Goal: Task Accomplishment & Management: Complete application form

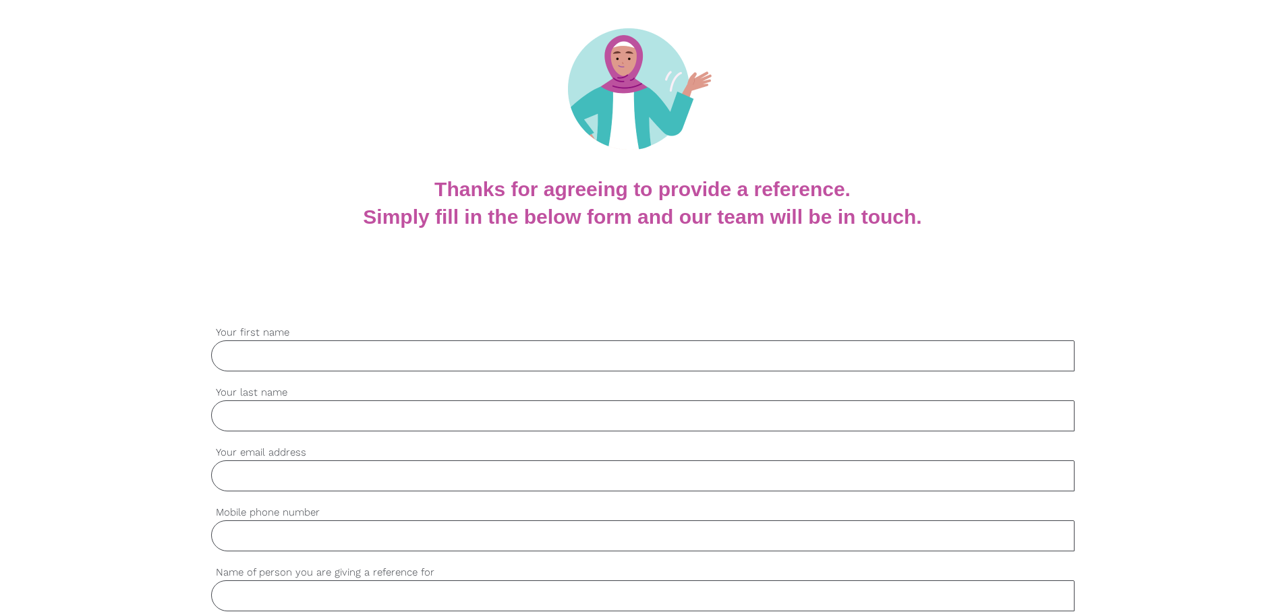
scroll to position [135, 0]
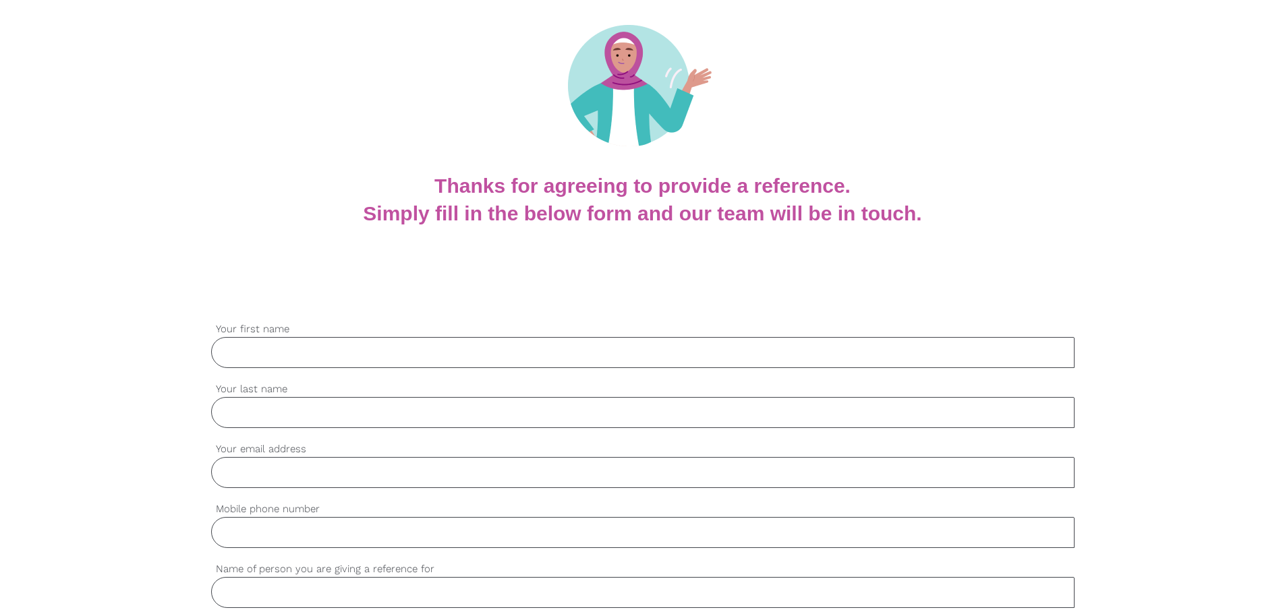
click at [430, 353] on input "Your first name" at bounding box center [642, 352] width 863 height 31
type input "[PERSON_NAME]"
click at [519, 422] on input "Your last name" at bounding box center [642, 412] width 863 height 31
type input "[PERSON_NAME]"
click at [515, 464] on input "Your email address" at bounding box center [642, 472] width 863 height 31
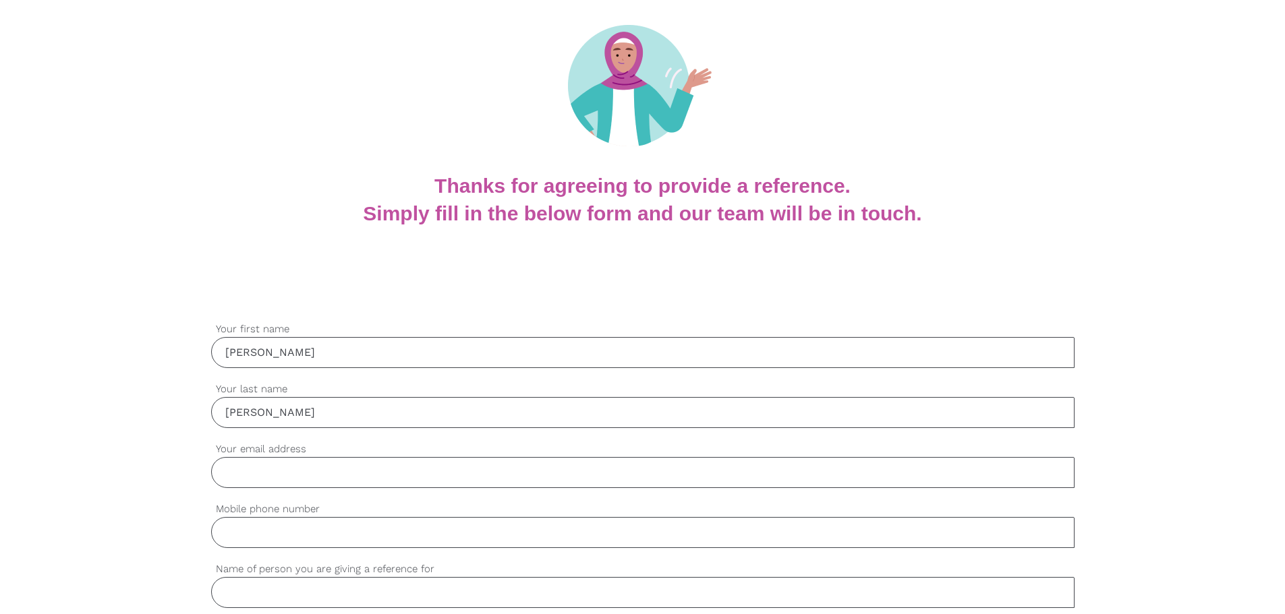
type input "[EMAIL_ADDRESS][DOMAIN_NAME]"
click at [382, 536] on input "Mobile phone number" at bounding box center [642, 532] width 863 height 31
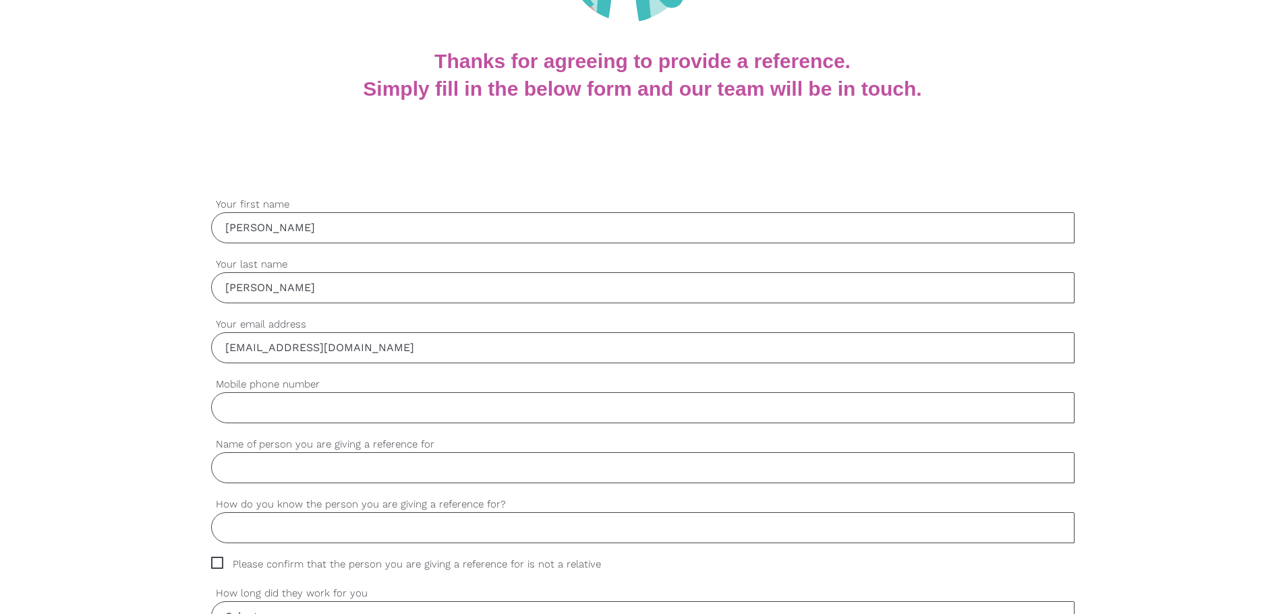
scroll to position [270, 0]
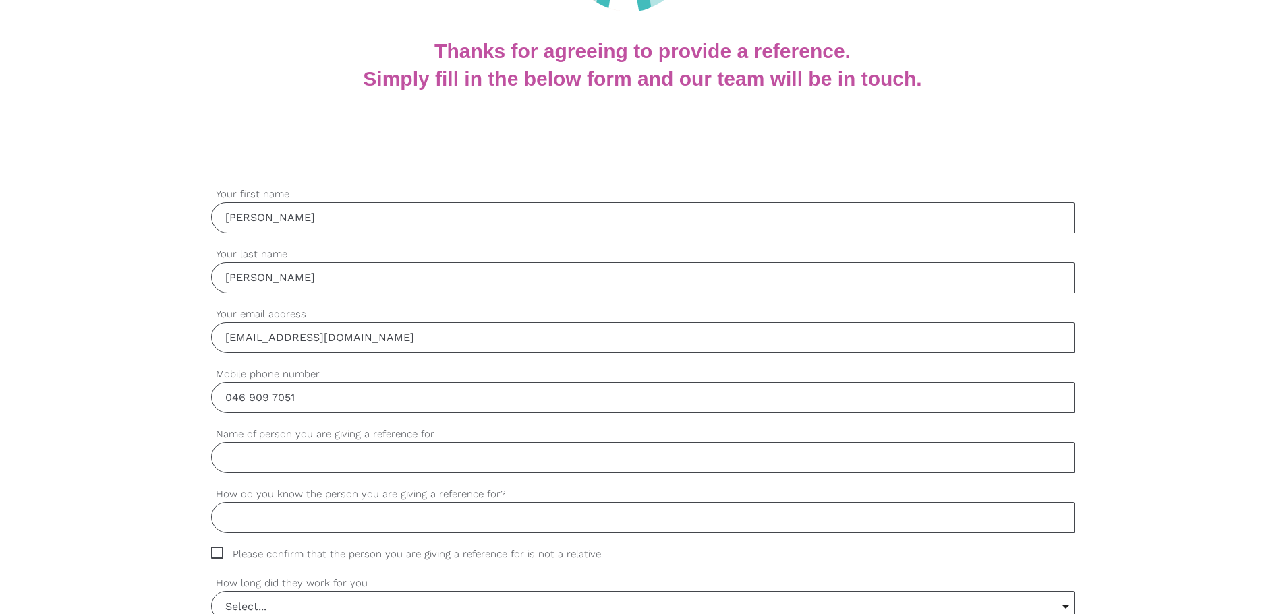
type input "046 909 7051"
click at [407, 449] on input "Name of person you are giving a reference for" at bounding box center [642, 457] width 863 height 31
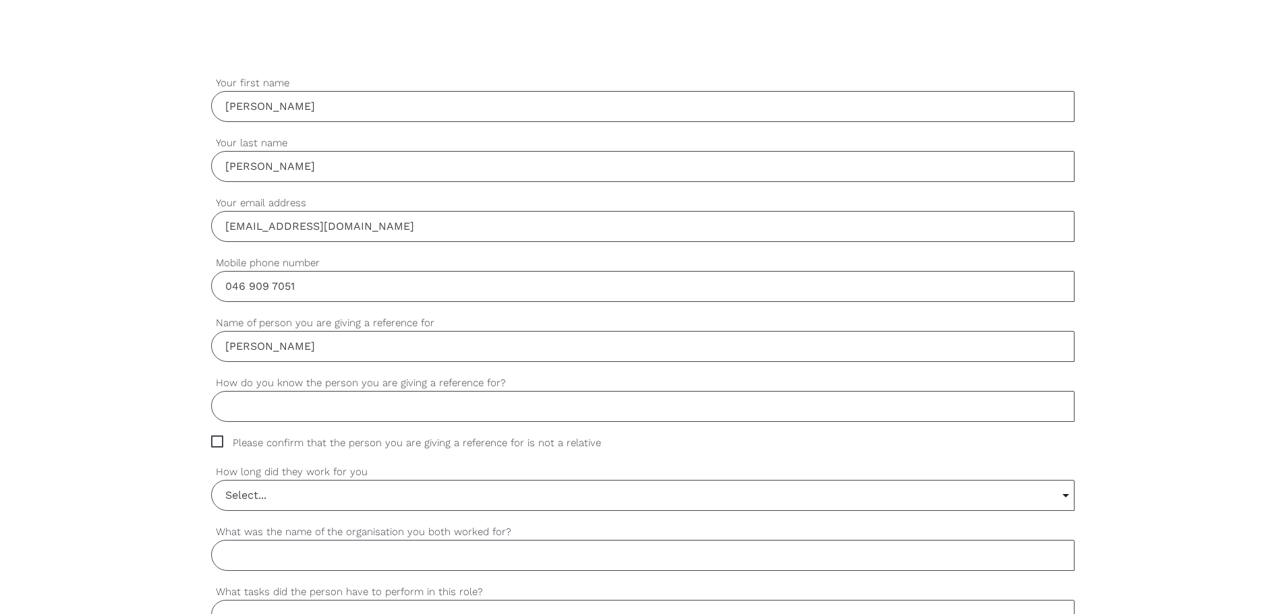
scroll to position [405, 0]
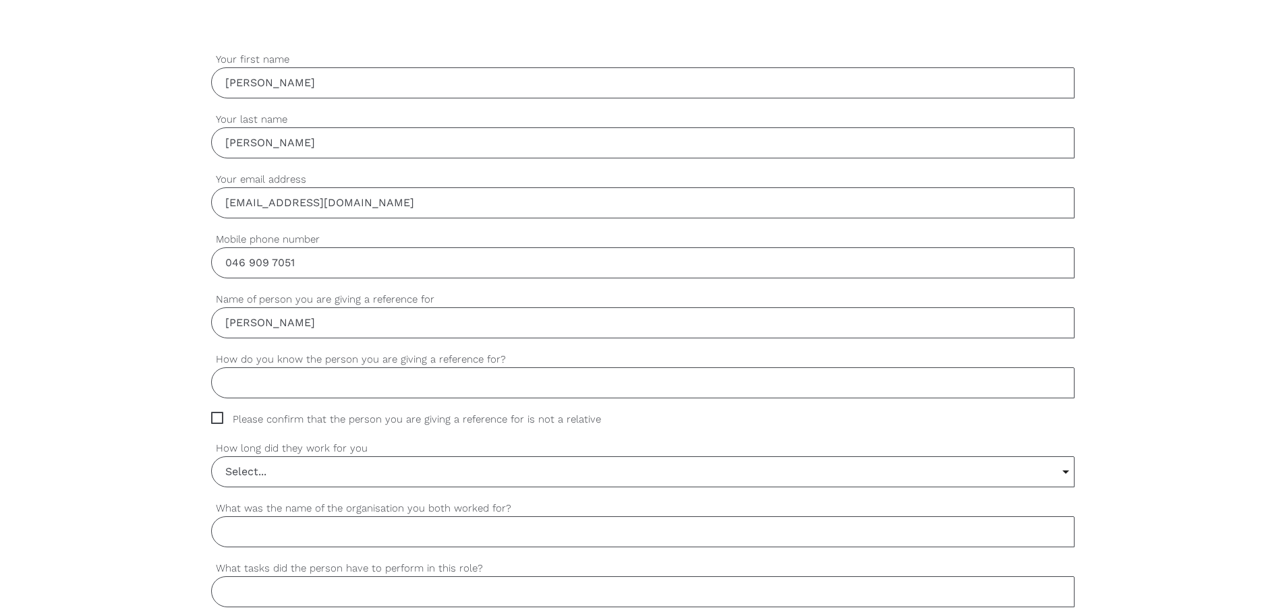
type input "[PERSON_NAME]"
click at [480, 386] on input "How do you know the person you are giving a reference for?" at bounding box center [642, 383] width 863 height 31
click at [546, 425] on span "Please confirm that the person you are giving a reference for is not a relative" at bounding box center [418, 420] width 415 height 16
click at [220, 421] on input "Please confirm that the person you are giving a reference for is not a relative" at bounding box center [215, 416] width 9 height 9
checkbox input "true"
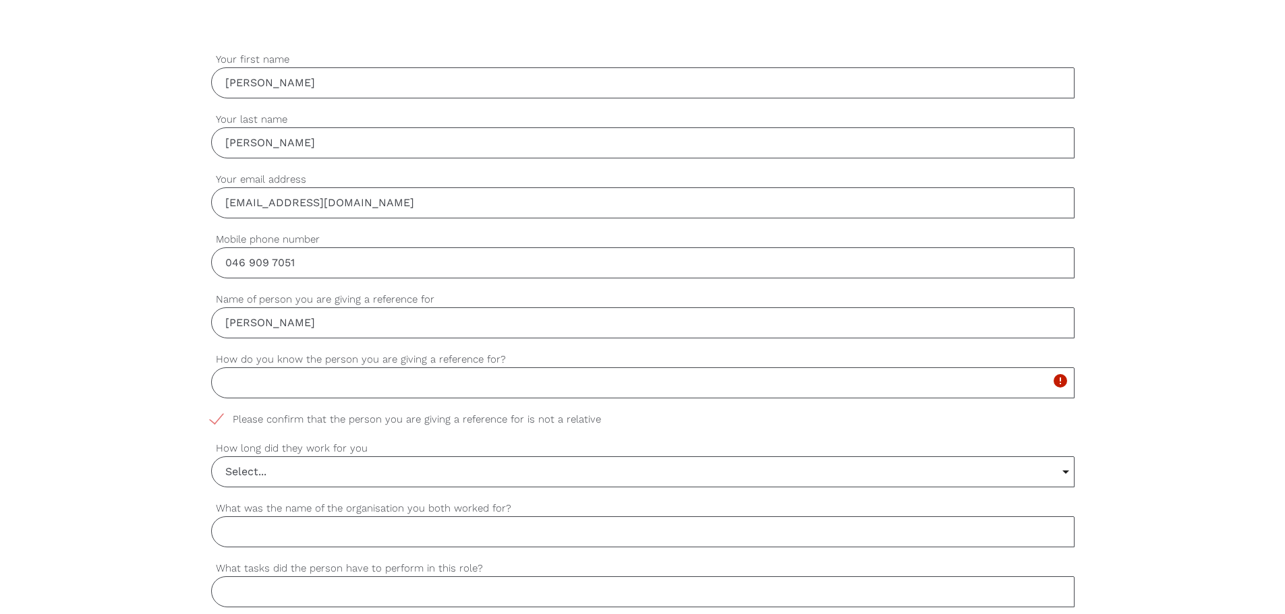
click at [302, 391] on input "How do you know the person you are giving a reference for?" at bounding box center [642, 383] width 863 height 31
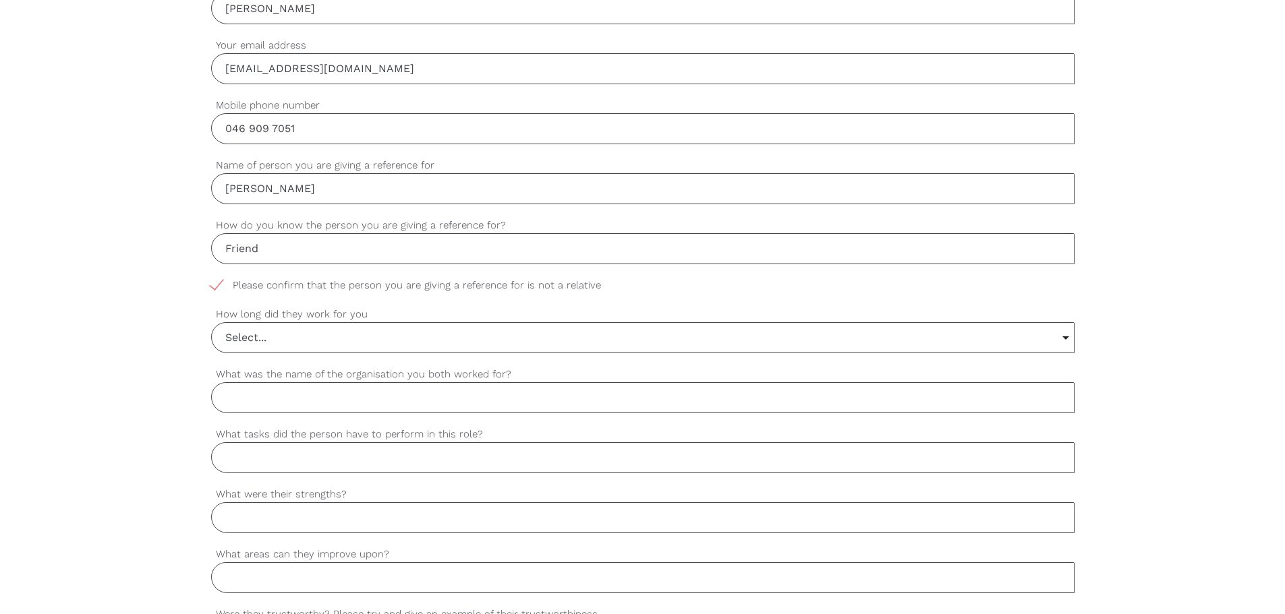
scroll to position [540, 0]
type input "Friend"
click at [314, 338] on input "Select..." at bounding box center [643, 337] width 862 height 30
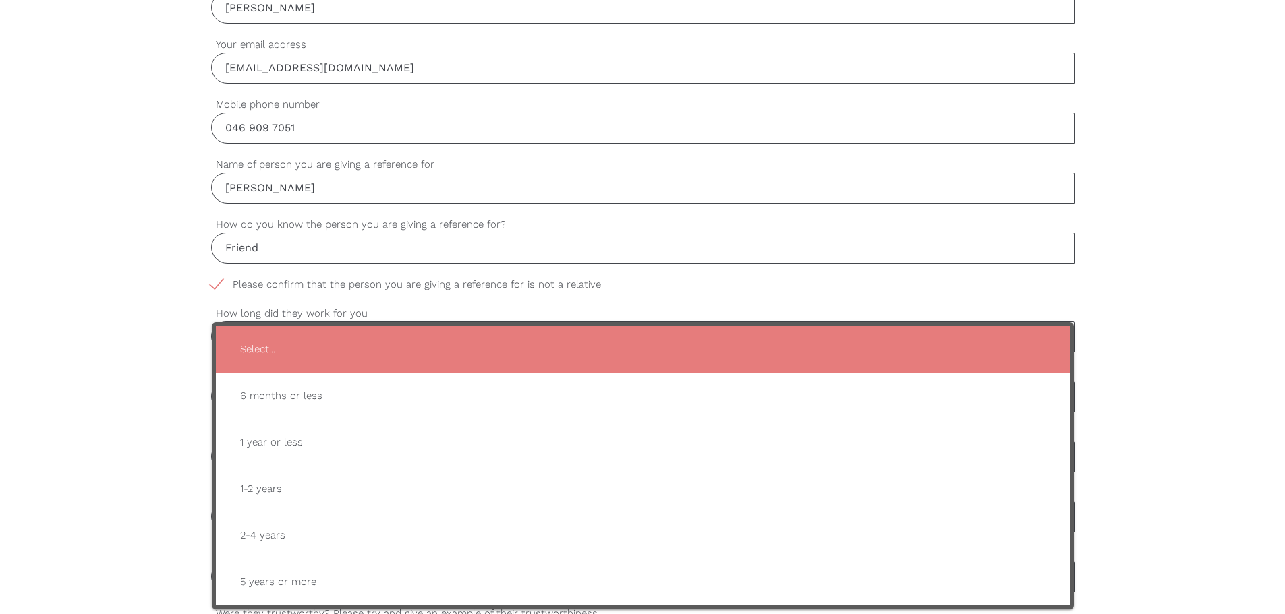
click at [314, 338] on span "Select..." at bounding box center [642, 349] width 827 height 33
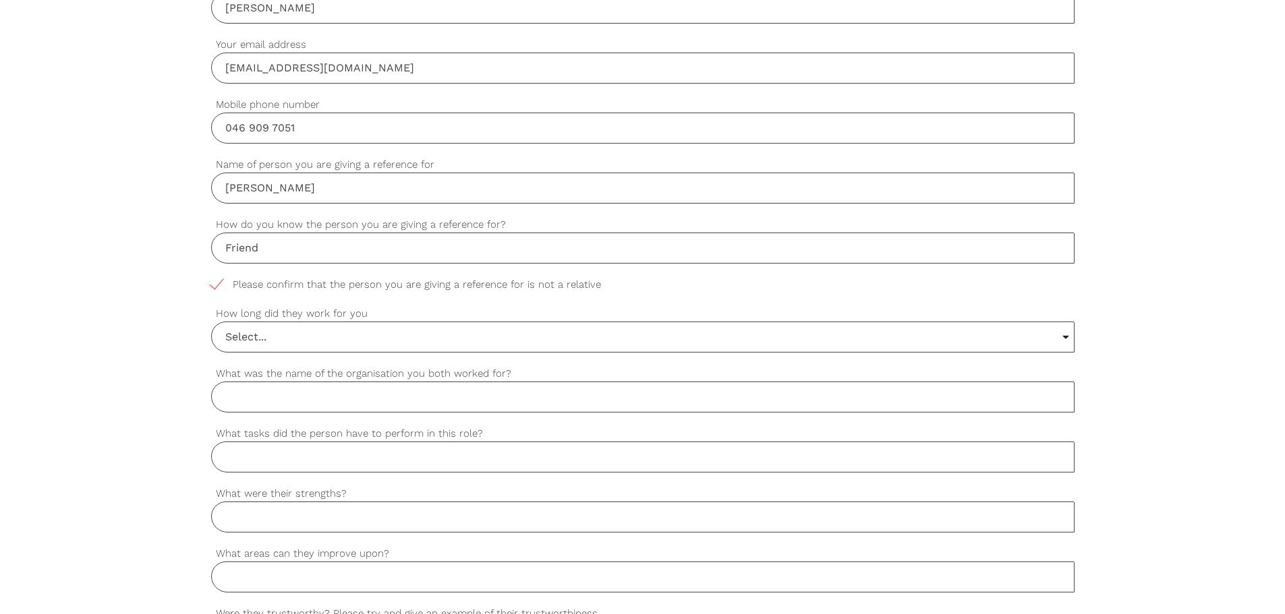
click at [277, 238] on input "Friend" at bounding box center [642, 248] width 863 height 31
click at [272, 347] on input "Select..." at bounding box center [643, 337] width 862 height 30
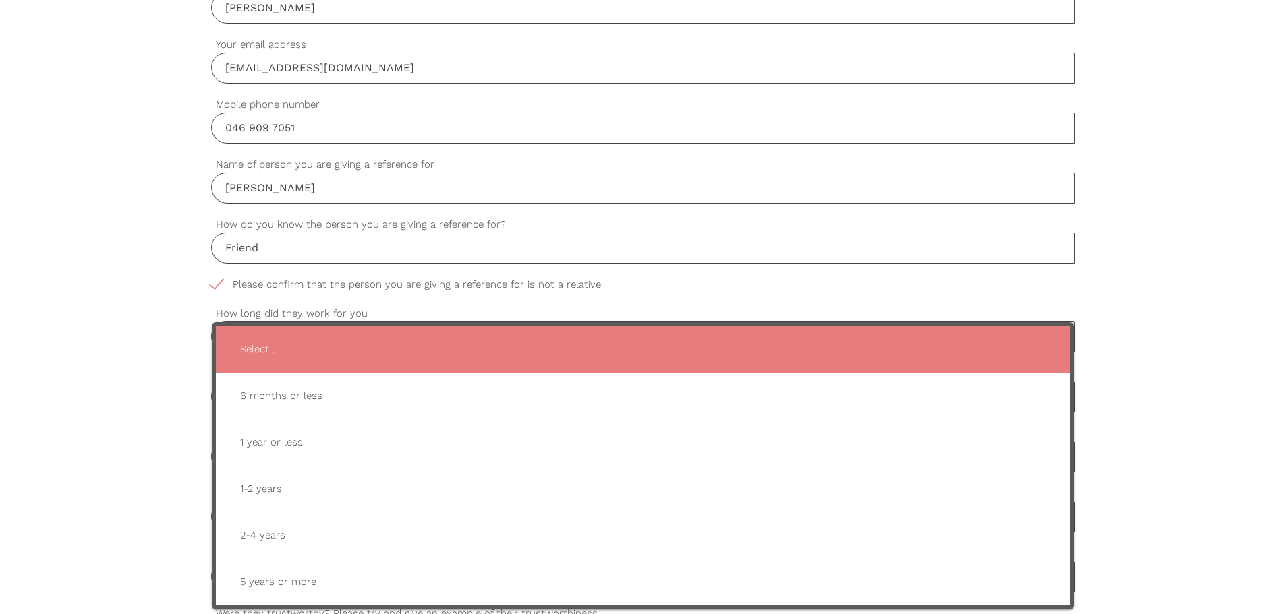
click at [201, 407] on div "settings [PERSON_NAME] Your first name settings [PERSON_NAME] Your last name se…" at bounding box center [642, 523] width 1285 height 1267
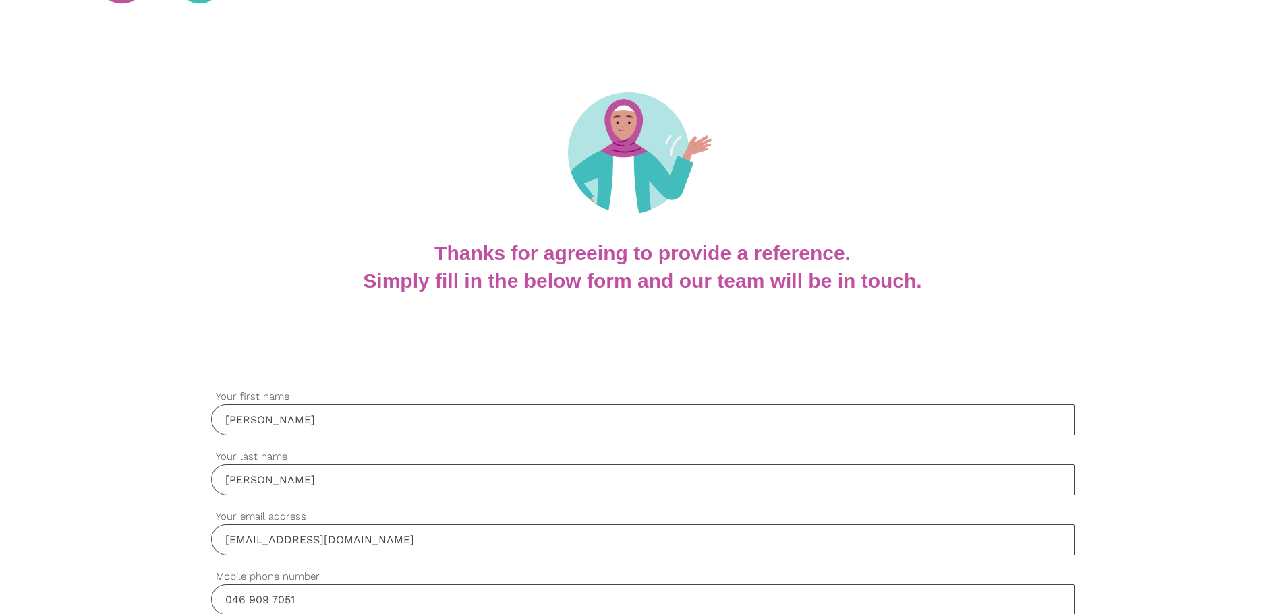
scroll to position [0, 0]
